Goal: Navigation & Orientation: Find specific page/section

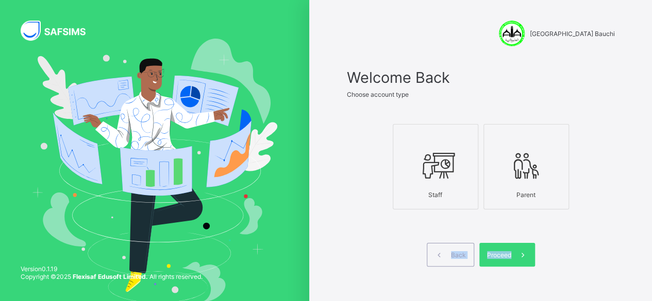
drag, startPoint x: 514, startPoint y: 255, endPoint x: 403, endPoint y: 232, distance: 113.7
click at [403, 232] on div "Welcome Back Choose account type Staff Parent Back Proceed" at bounding box center [481, 168] width 268 height 198
drag, startPoint x: 403, startPoint y: 232, endPoint x: 356, endPoint y: 230, distance: 47.4
click at [356, 230] on span at bounding box center [481, 235] width 268 height 15
click at [530, 178] on icon at bounding box center [526, 165] width 36 height 31
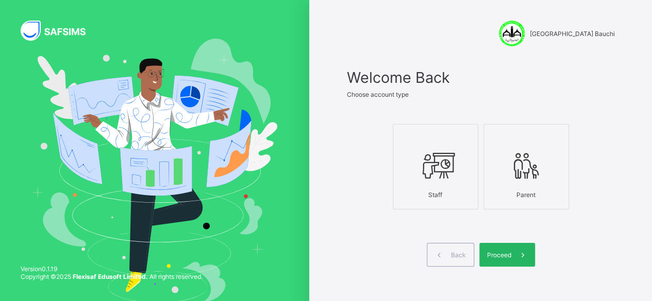
click at [517, 251] on span at bounding box center [523, 255] width 24 height 24
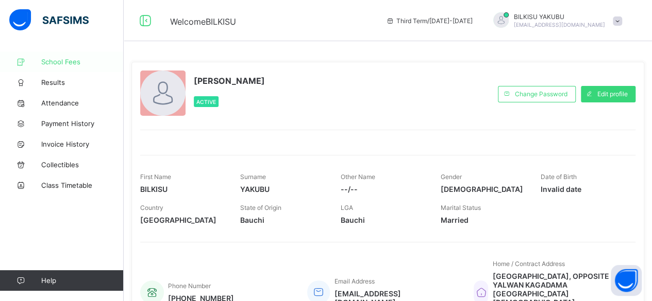
click at [60, 59] on span "School Fees" at bounding box center [82, 62] width 82 height 8
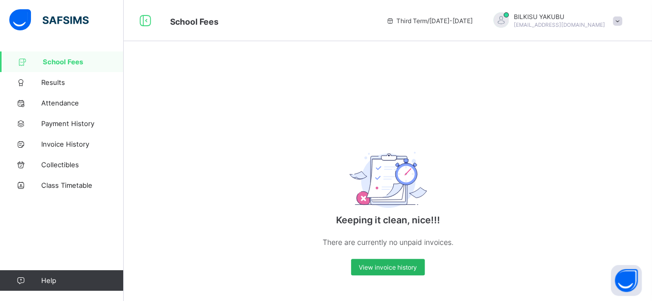
click at [398, 271] on span "View invoice history" at bounding box center [388, 268] width 58 height 8
click at [61, 123] on span "Payment History" at bounding box center [82, 124] width 82 height 8
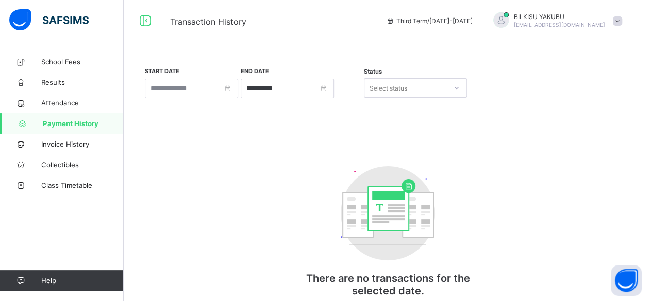
scroll to position [17, 0]
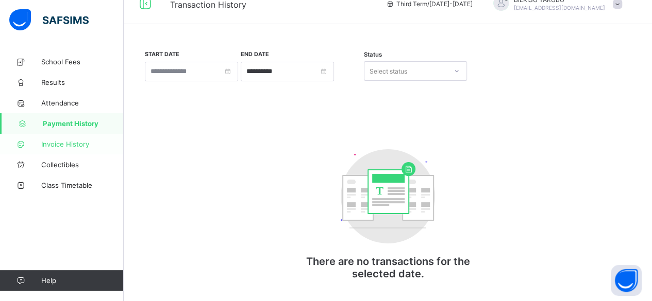
click at [68, 144] on span "Invoice History" at bounding box center [82, 144] width 82 height 8
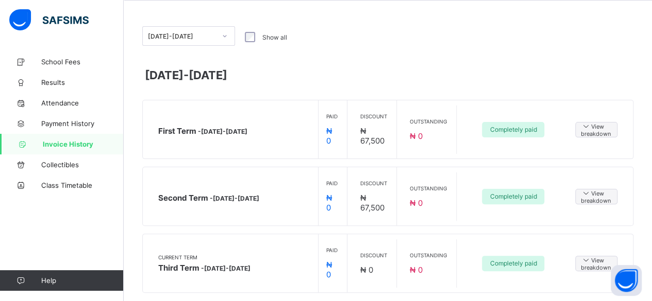
scroll to position [46, 0]
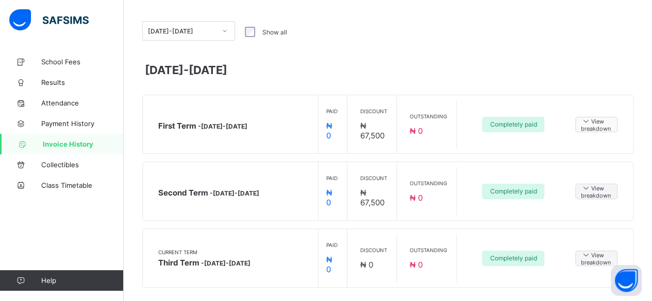
click at [591, 122] on icon at bounding box center [586, 120] width 10 height 9
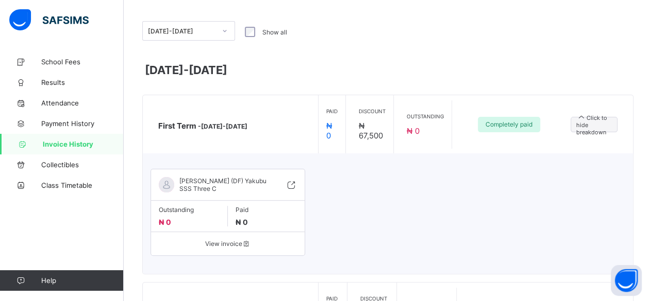
scroll to position [0, 0]
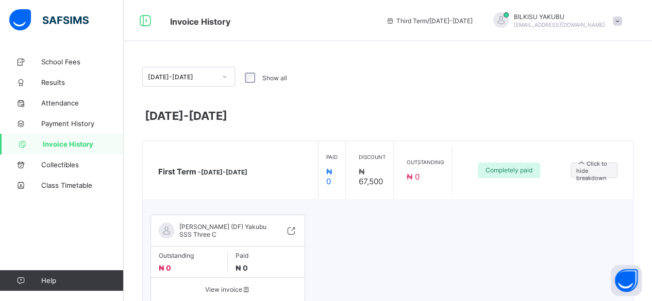
click at [280, 79] on label "Show all" at bounding box center [274, 78] width 25 height 8
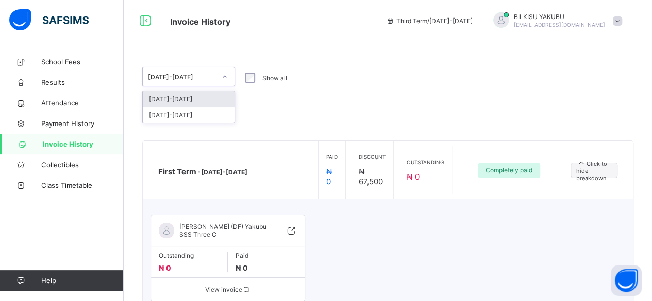
click at [230, 77] on div at bounding box center [225, 77] width 18 height 16
click at [195, 115] on div "[DATE]-[DATE]" at bounding box center [189, 115] width 92 height 16
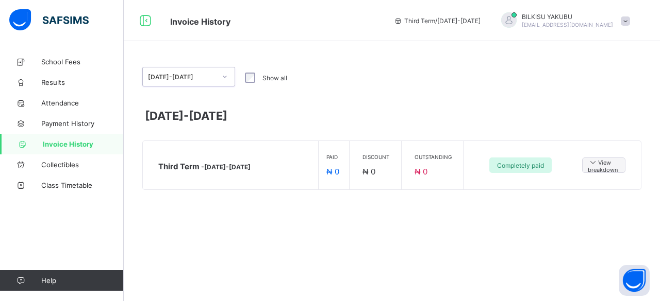
click at [628, 22] on span at bounding box center [624, 20] width 9 height 9
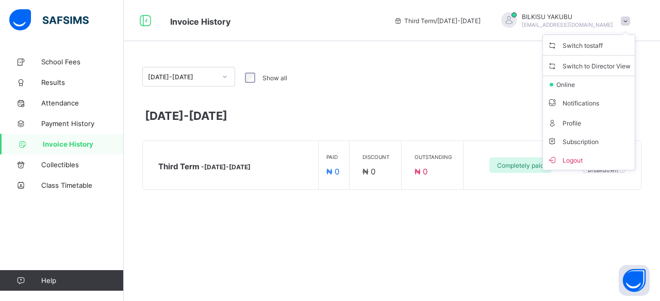
click at [537, 19] on span "[PERSON_NAME]" at bounding box center [567, 17] width 91 height 8
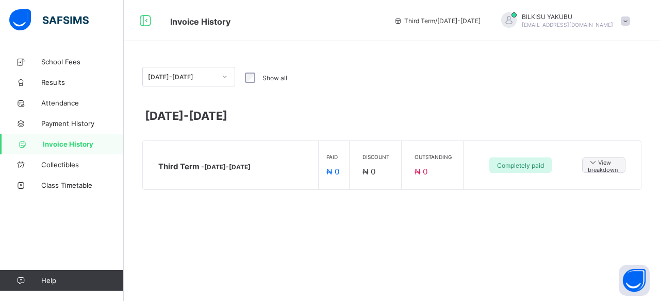
click at [624, 19] on span at bounding box center [624, 20] width 9 height 9
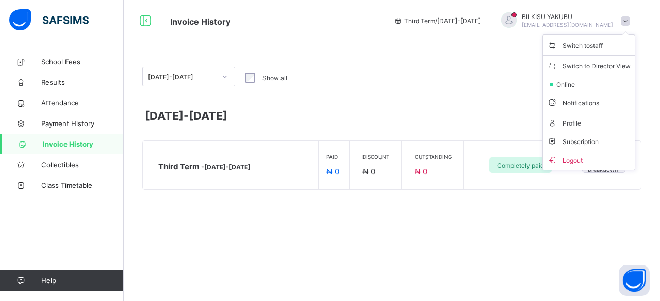
click at [624, 19] on span at bounding box center [624, 20] width 9 height 9
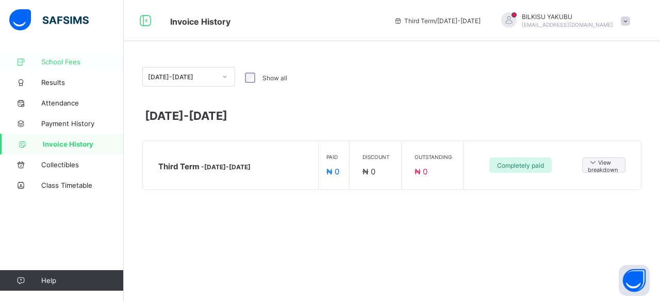
click at [54, 60] on span "School Fees" at bounding box center [82, 62] width 82 height 8
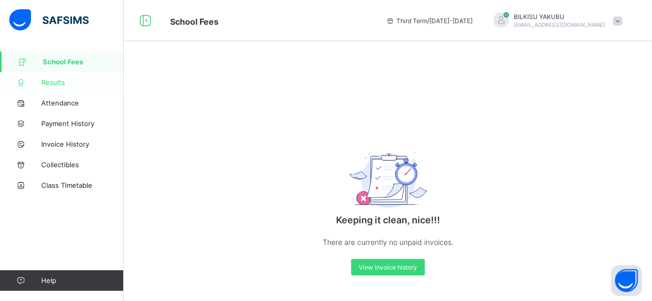
click at [54, 82] on span "Results" at bounding box center [82, 82] width 82 height 8
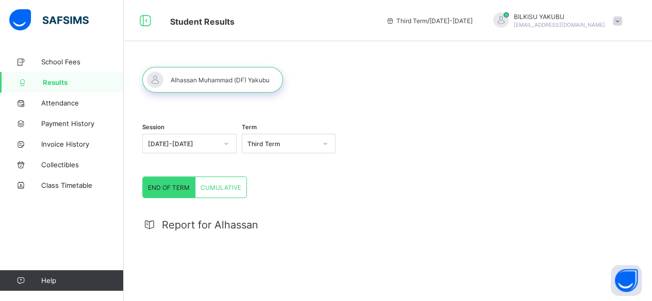
click at [158, 79] on div at bounding box center [212, 80] width 141 height 26
drag, startPoint x: 158, startPoint y: 80, endPoint x: 59, endPoint y: 102, distance: 101.8
click at [59, 102] on span "Attendance" at bounding box center [82, 103] width 82 height 8
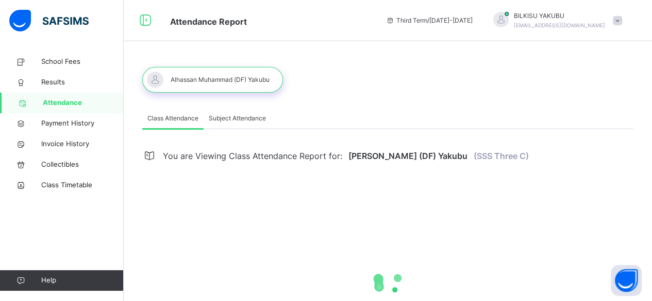
select select "****"
select select "*"
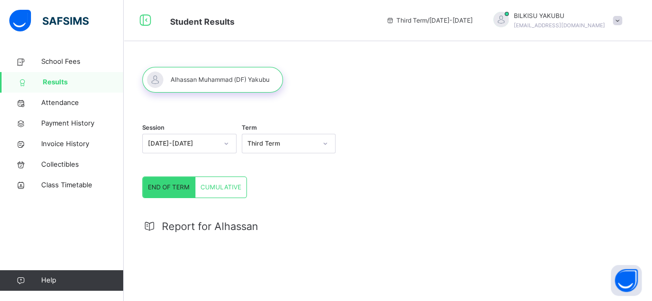
drag, startPoint x: 508, startPoint y: 17, endPoint x: 572, endPoint y: 156, distance: 153.3
drag, startPoint x: 572, startPoint y: 156, endPoint x: 627, endPoint y: 21, distance: 145.6
click at [622, 21] on span at bounding box center [617, 20] width 9 height 9
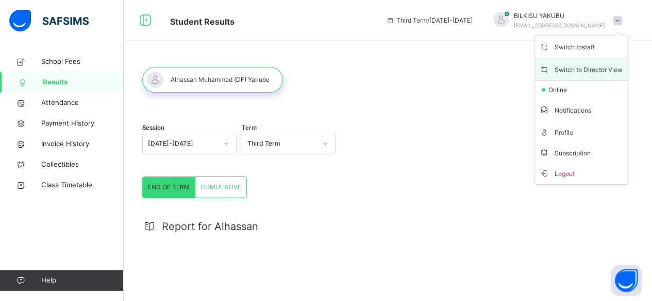
click at [597, 68] on span "Switch to Director View" at bounding box center [580, 69] width 83 height 14
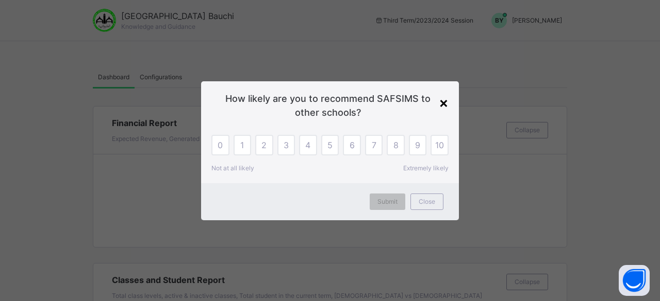
click at [441, 105] on div "×" at bounding box center [444, 103] width 10 height 22
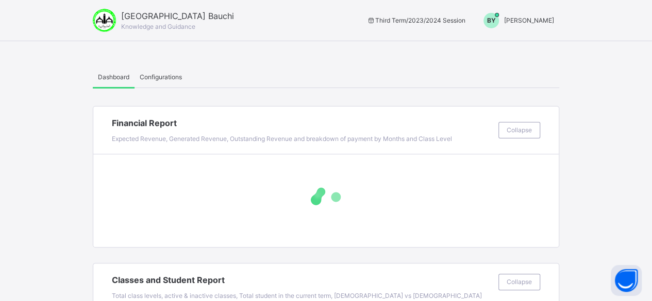
click at [154, 73] on span "Configurations" at bounding box center [161, 77] width 42 height 9
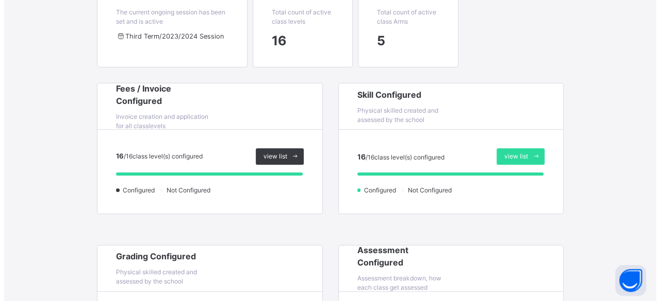
scroll to position [127, 0]
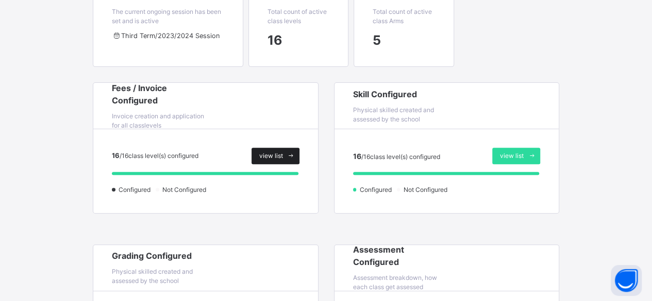
click at [276, 156] on span "view list" at bounding box center [271, 156] width 24 height 9
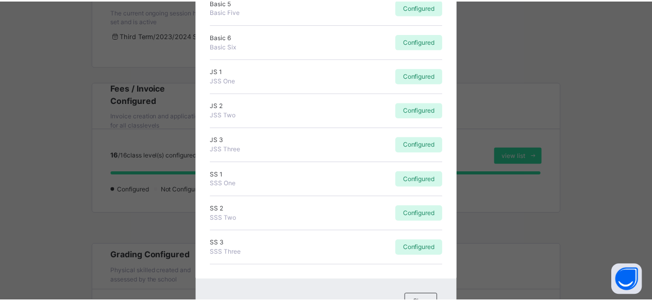
scroll to position [411, 0]
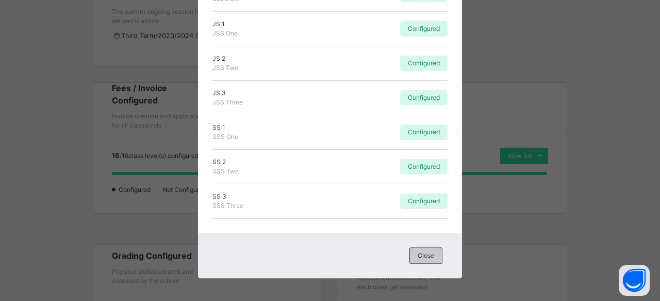
click at [417, 255] on span "Close" at bounding box center [425, 255] width 16 height 9
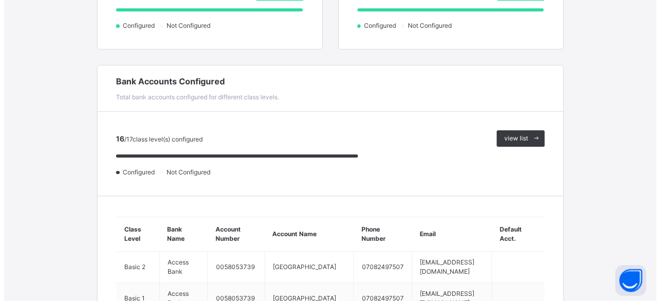
scroll to position [455, 0]
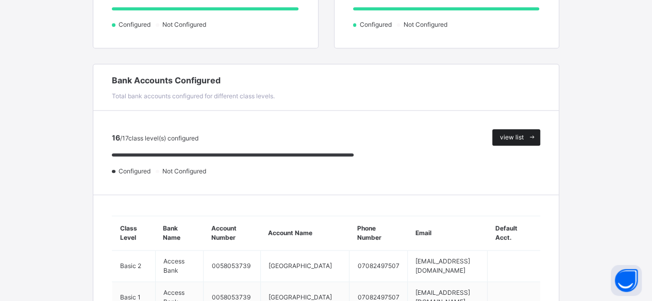
click at [524, 138] on span "view list" at bounding box center [512, 137] width 24 height 9
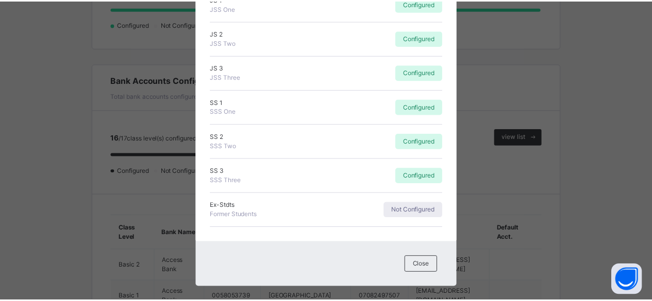
scroll to position [446, 0]
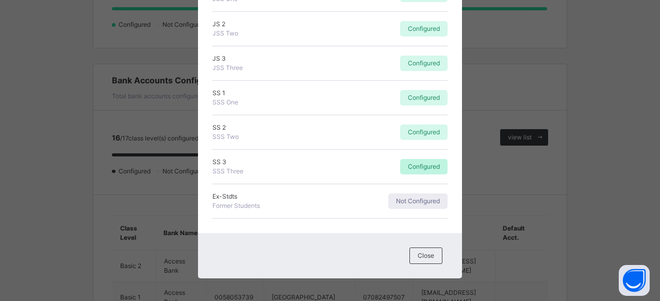
click at [418, 165] on span "Configured" at bounding box center [424, 166] width 32 height 9
click at [225, 164] on div "SS 3 SSS Three" at bounding box center [269, 167] width 115 height 19
click at [429, 252] on span "Close" at bounding box center [425, 255] width 16 height 9
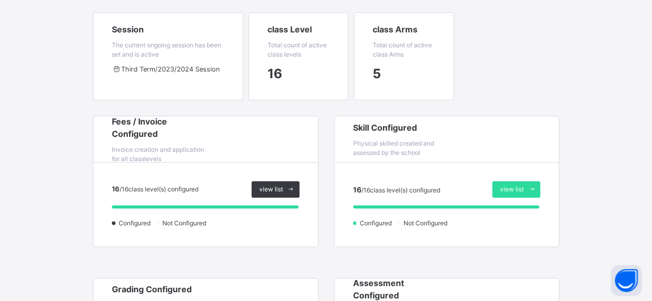
scroll to position [0, 0]
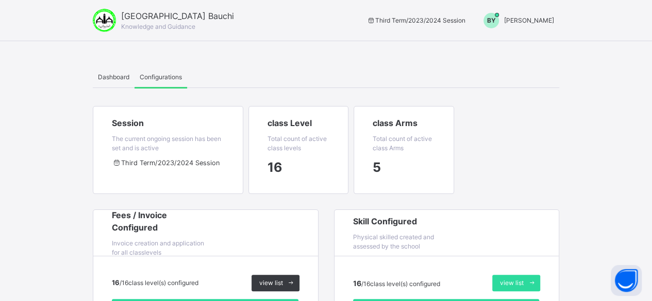
click at [119, 79] on span "Dashboard" at bounding box center [113, 77] width 31 height 9
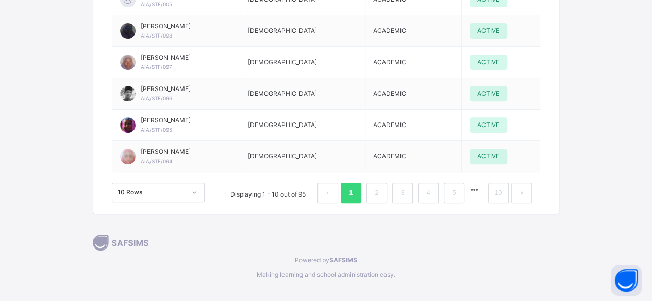
scroll to position [2164, 0]
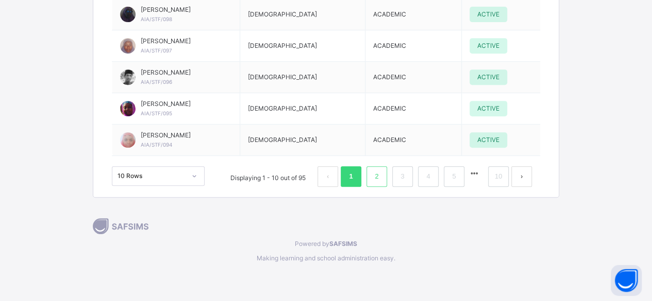
click at [381, 170] on link "2" at bounding box center [377, 176] width 10 height 13
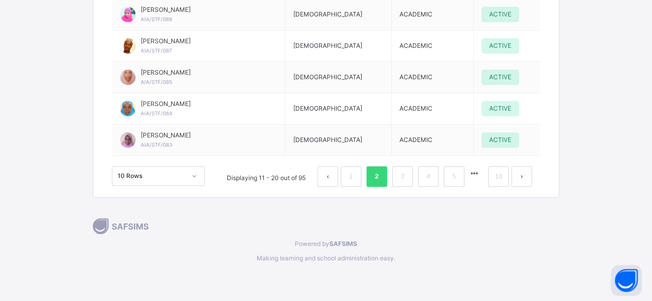
click at [495, 254] on span "Making learning and school administration easy." at bounding box center [326, 258] width 466 height 9
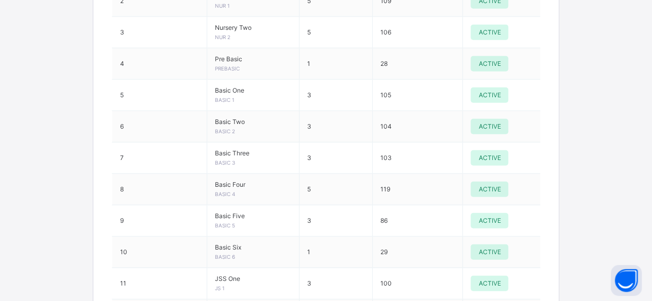
scroll to position [1203, 0]
